Goal: Task Accomplishment & Management: Complete application form

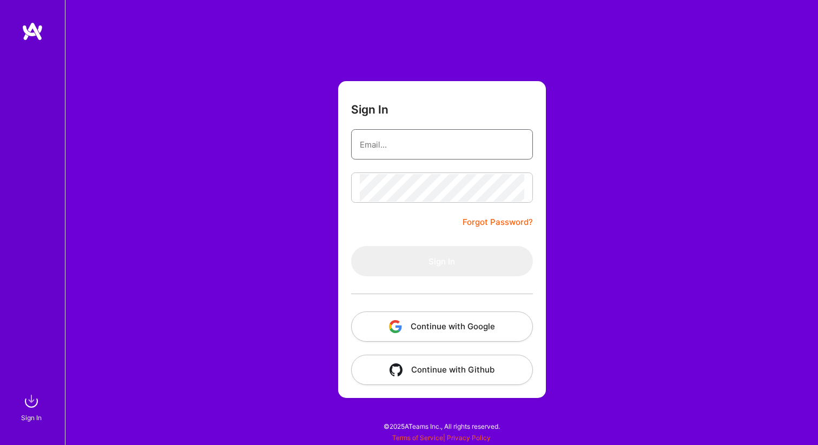
type input "[PERSON_NAME][EMAIL_ADDRESS][DOMAIN_NAME]"
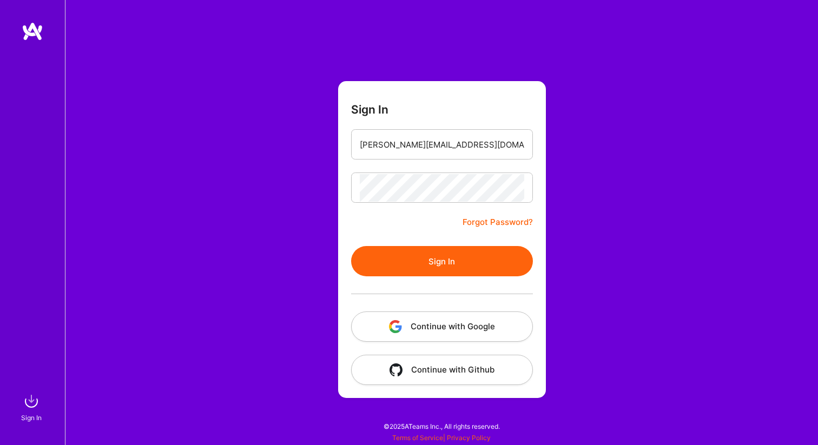
click at [474, 325] on button "Continue with Google" at bounding box center [442, 327] width 182 height 30
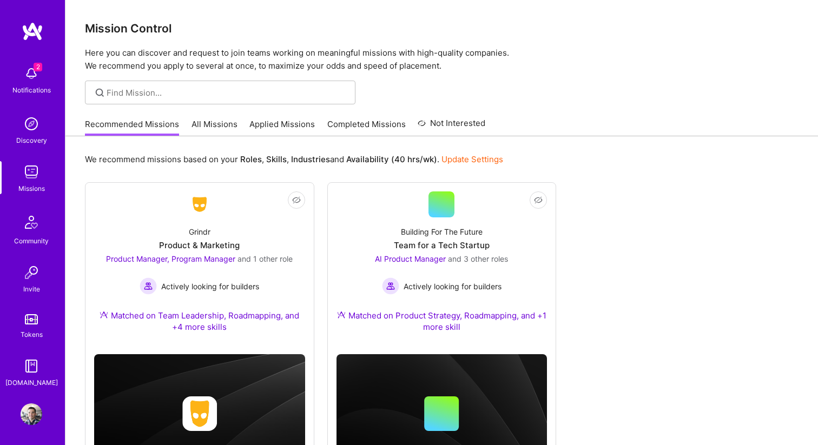
click at [33, 72] on img at bounding box center [32, 74] width 22 height 22
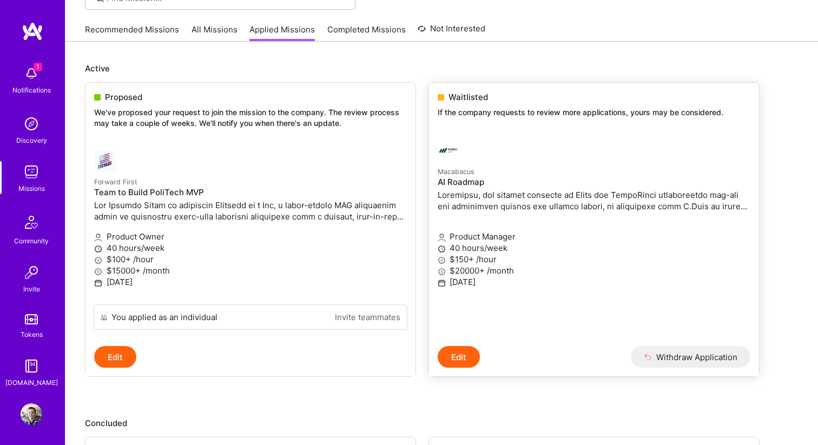
scroll to position [100, 0]
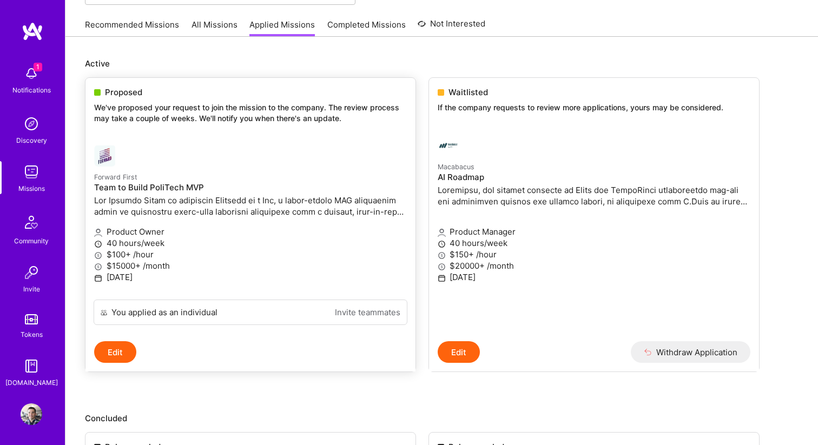
click at [258, 182] on p "Forward First" at bounding box center [250, 177] width 313 height 12
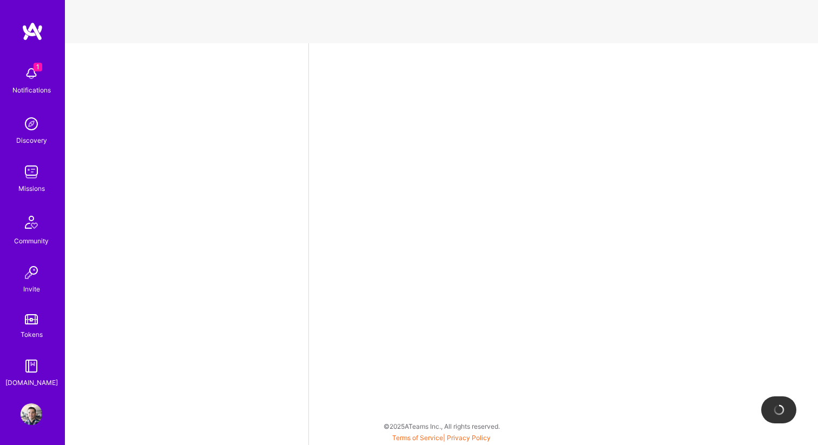
select select "US"
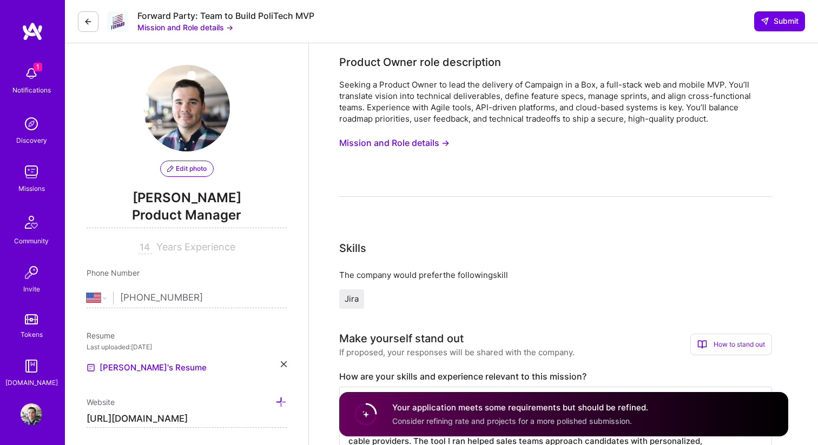
scroll to position [11, 0]
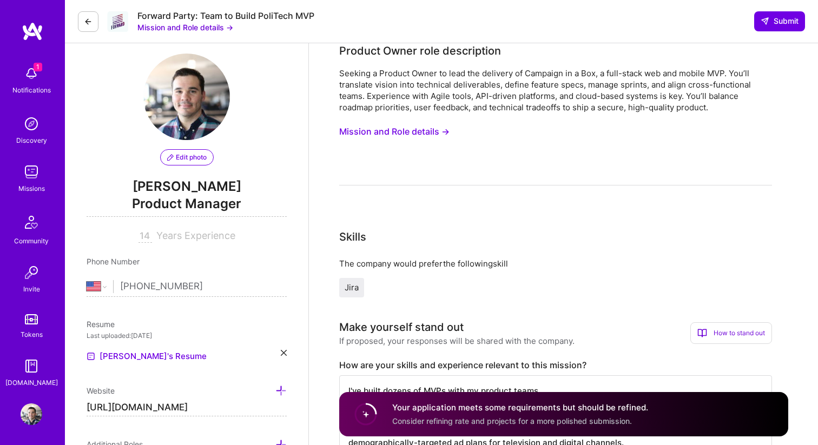
click at [387, 129] on button "Mission and Role details →" at bounding box center [394, 132] width 110 height 20
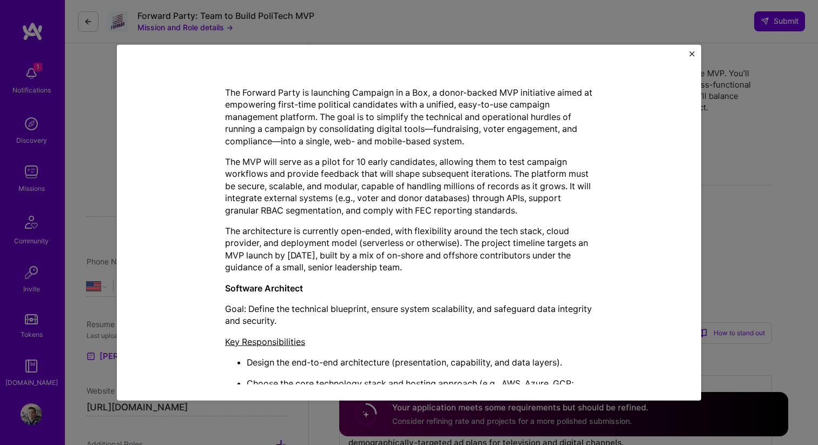
scroll to position [242, 0]
